Goal: Navigation & Orientation: Find specific page/section

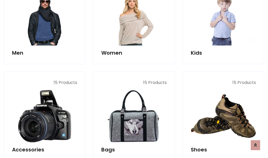
scroll to position [175, 0]
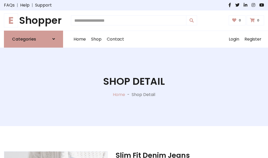
click at [34, 20] on h1 "E Shopper" at bounding box center [33, 21] width 59 height 12
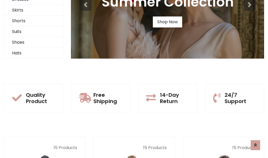
scroll to position [51, 0]
